Goal: Information Seeking & Learning: Find specific fact

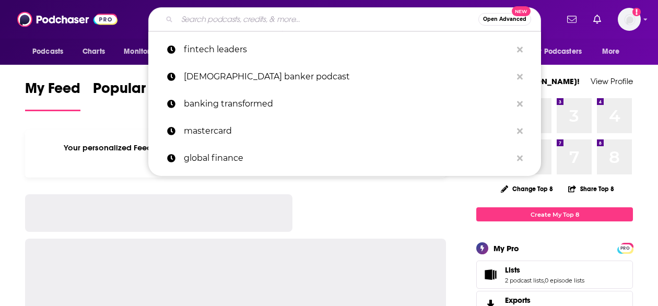
drag, startPoint x: 0, startPoint y: 0, endPoint x: 219, endPoint y: 15, distance: 219.8
click at [219, 15] on input "Search podcasts, credits, & more..." at bounding box center [327, 19] width 301 height 17
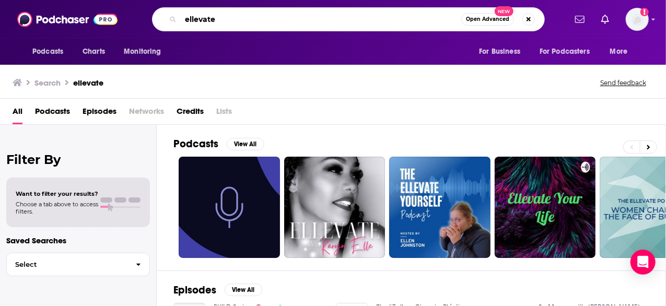
click at [241, 24] on input "ellevate" at bounding box center [321, 19] width 280 height 17
type input "ellevate [PERSON_NAME]"
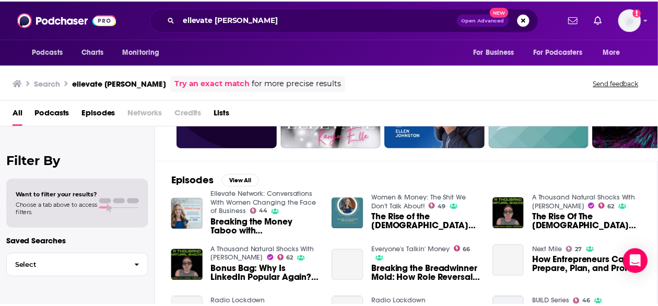
scroll to position [112, 0]
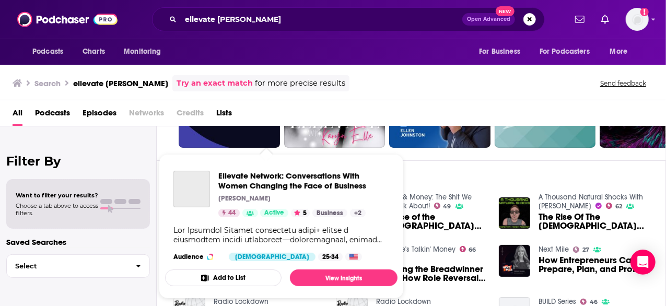
click at [228, 196] on p "[PERSON_NAME]" at bounding box center [244, 198] width 52 height 8
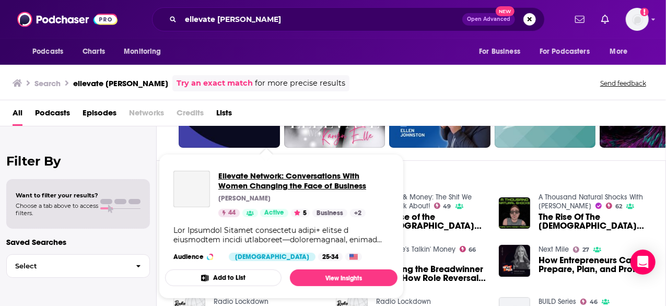
click at [238, 182] on span "Ellevate Network: Conversations With Women Changing the Face of Business" at bounding box center [303, 181] width 171 height 20
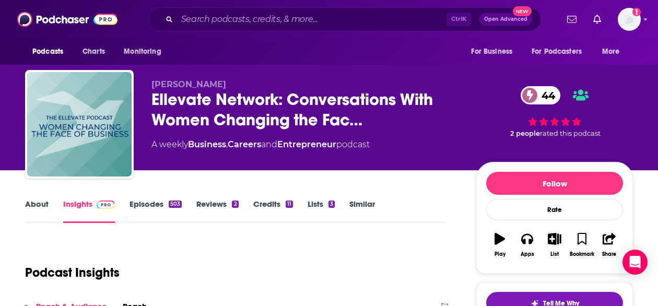
click at [36, 205] on link "About" at bounding box center [36, 211] width 23 height 24
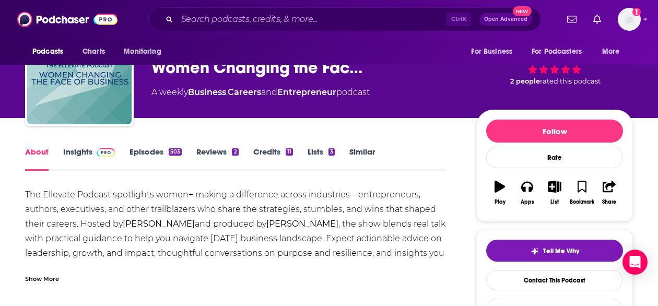
scroll to position [55, 0]
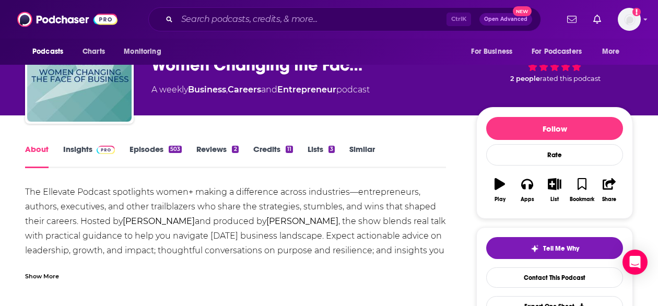
click at [85, 151] on link "Insights" at bounding box center [89, 156] width 52 height 24
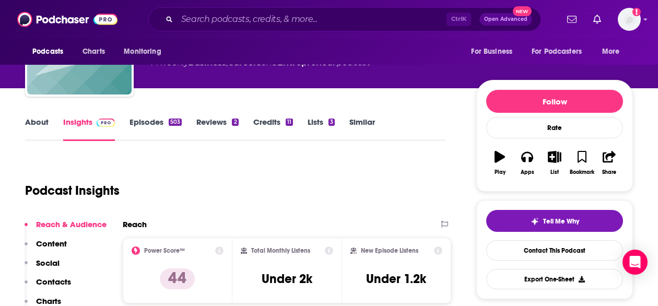
scroll to position [84, 0]
